Goal: Task Accomplishment & Management: Manage account settings

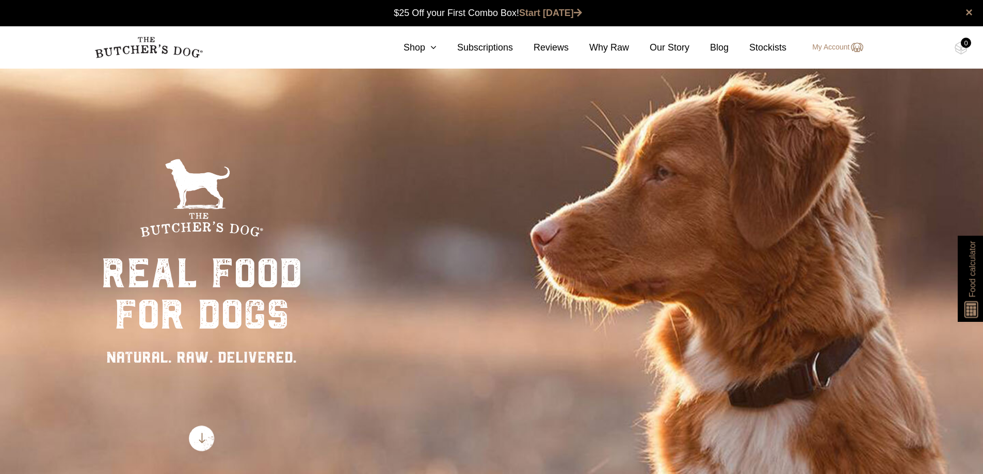
drag, startPoint x: 0, startPoint y: 0, endPoint x: 835, endPoint y: 46, distance: 836.6
click at [835, 45] on link "My Account" at bounding box center [832, 47] width 61 height 12
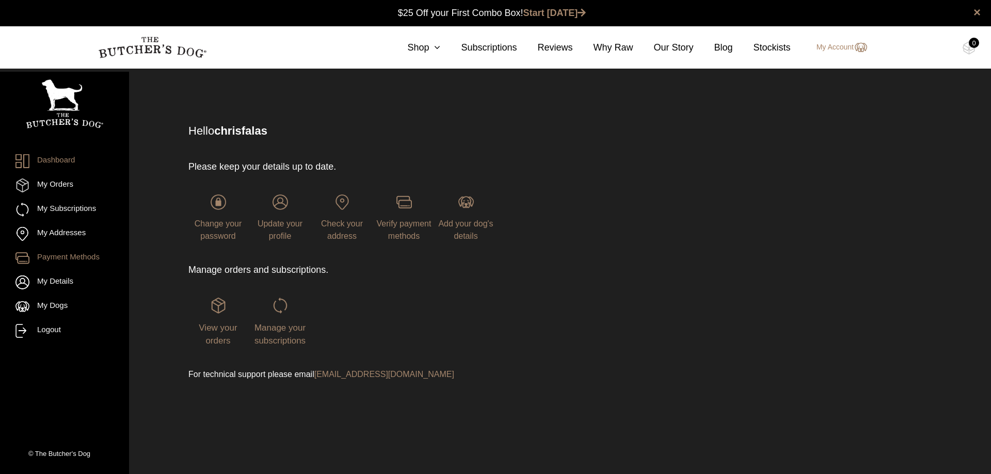
click at [59, 264] on link "Payment Methods" at bounding box center [64, 258] width 98 height 14
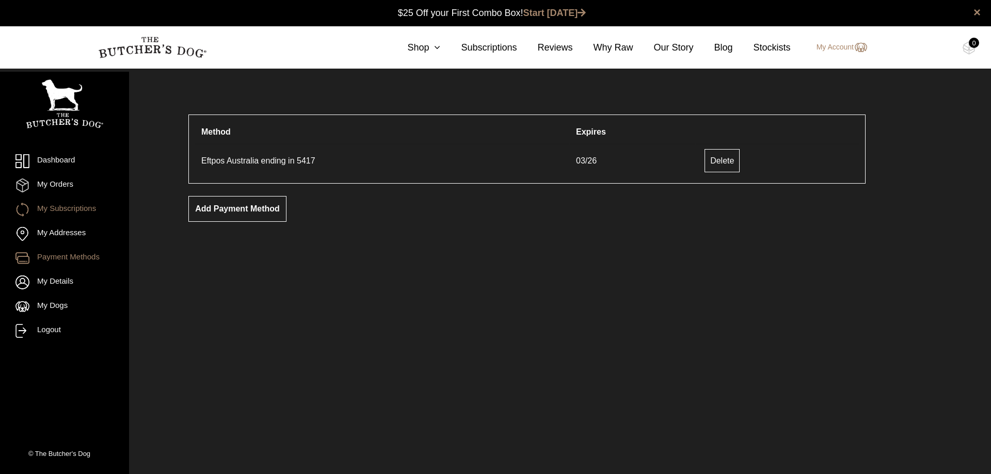
click at [78, 213] on link "My Subscriptions" at bounding box center [64, 210] width 98 height 14
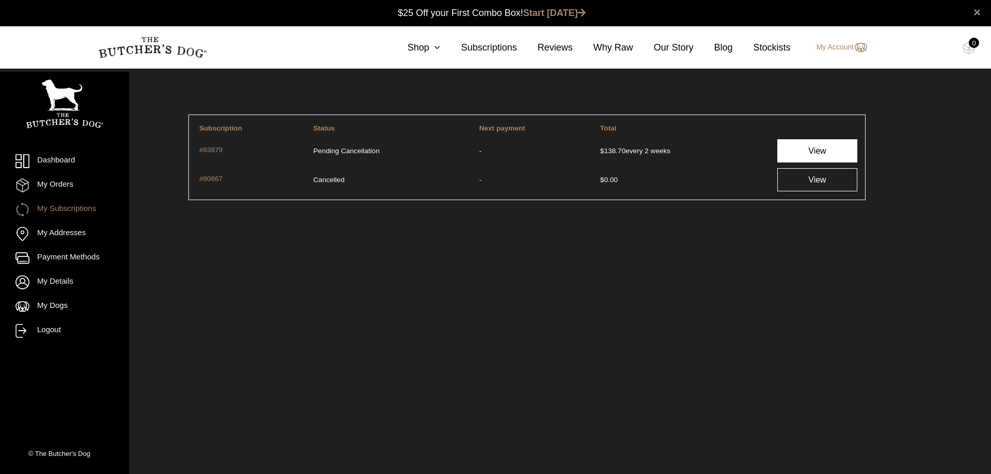
click at [801, 146] on link "View" at bounding box center [817, 150] width 80 height 23
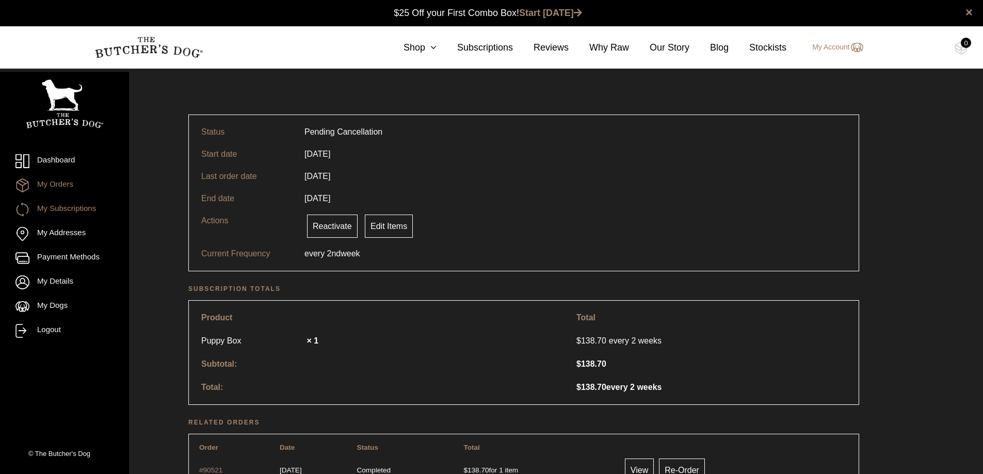
click at [59, 183] on link "My Orders" at bounding box center [64, 186] width 98 height 14
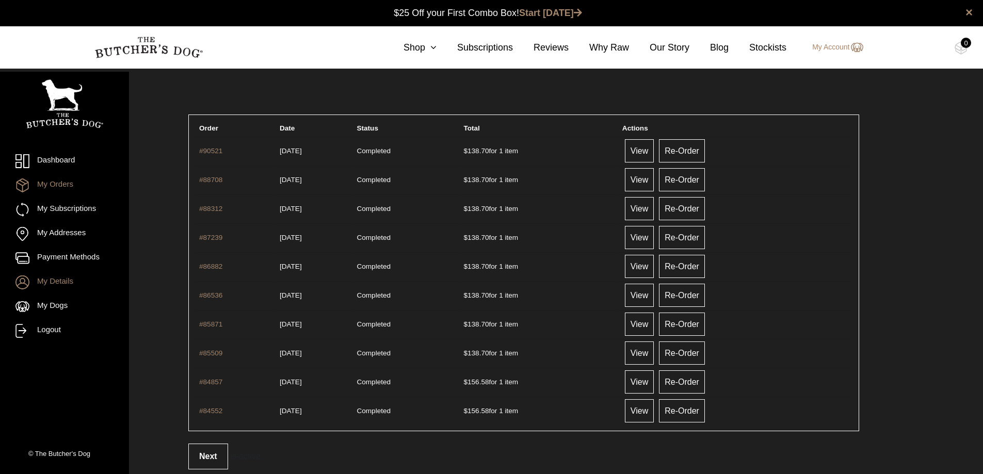
click at [57, 278] on link "My Details" at bounding box center [64, 283] width 98 height 14
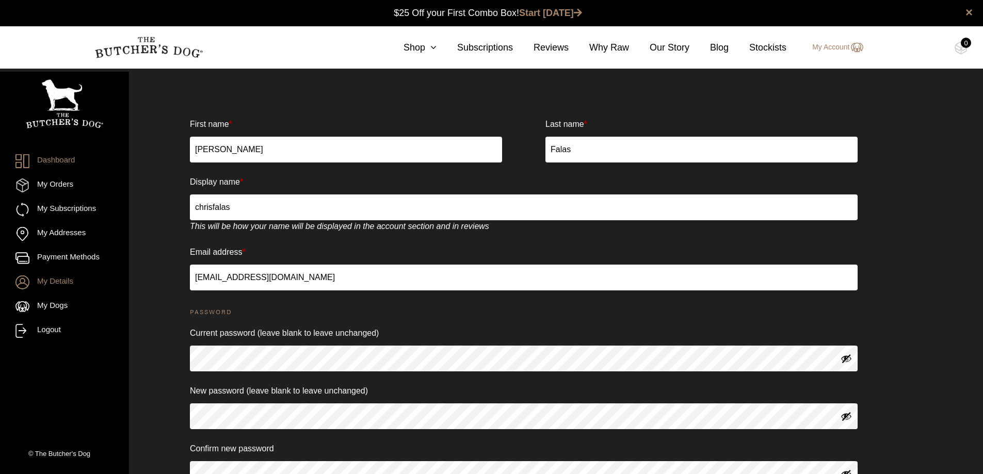
click at [58, 164] on link "Dashboard" at bounding box center [64, 161] width 98 height 14
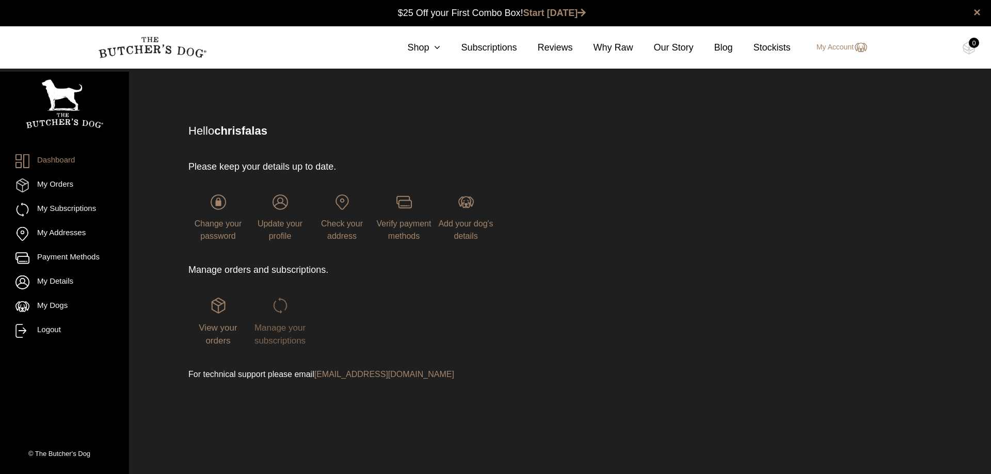
click at [281, 311] on img at bounding box center [280, 305] width 15 height 15
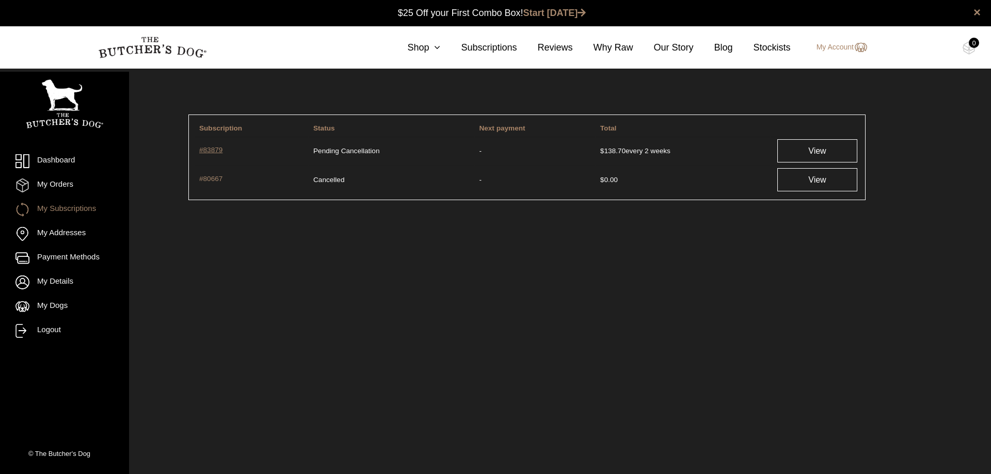
click at [211, 149] on link "#83879" at bounding box center [251, 151] width 105 height 12
